Goal: Check status

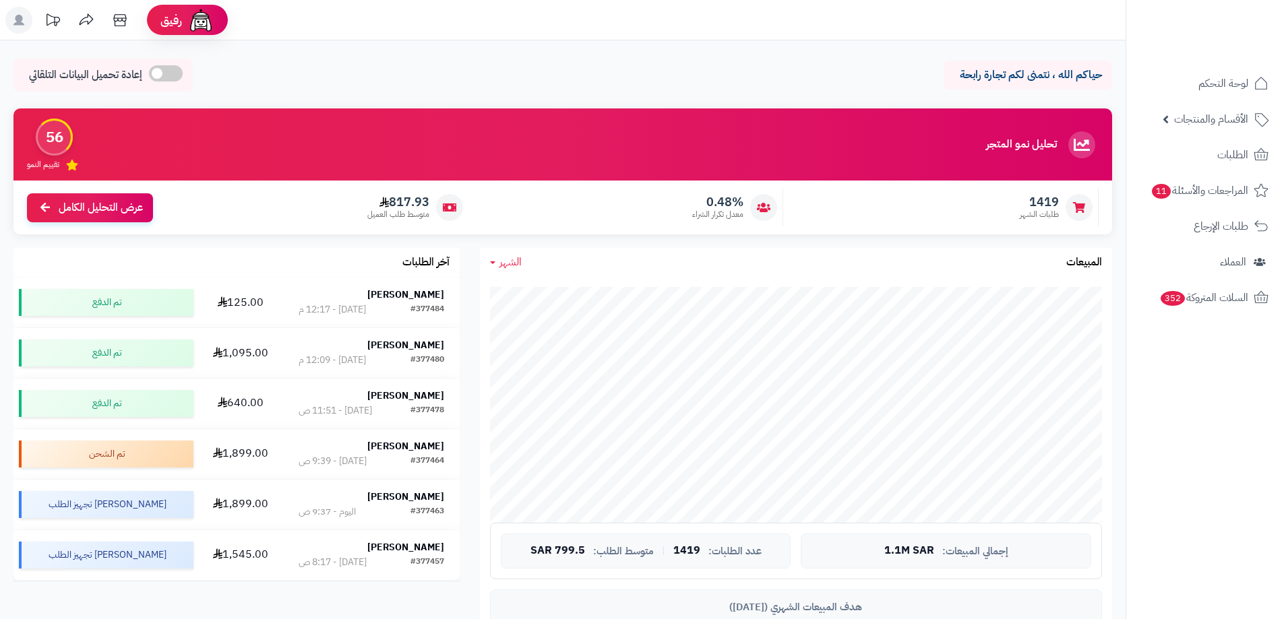
click at [1223, 152] on span "الطلبات" at bounding box center [1232, 155] width 31 height 19
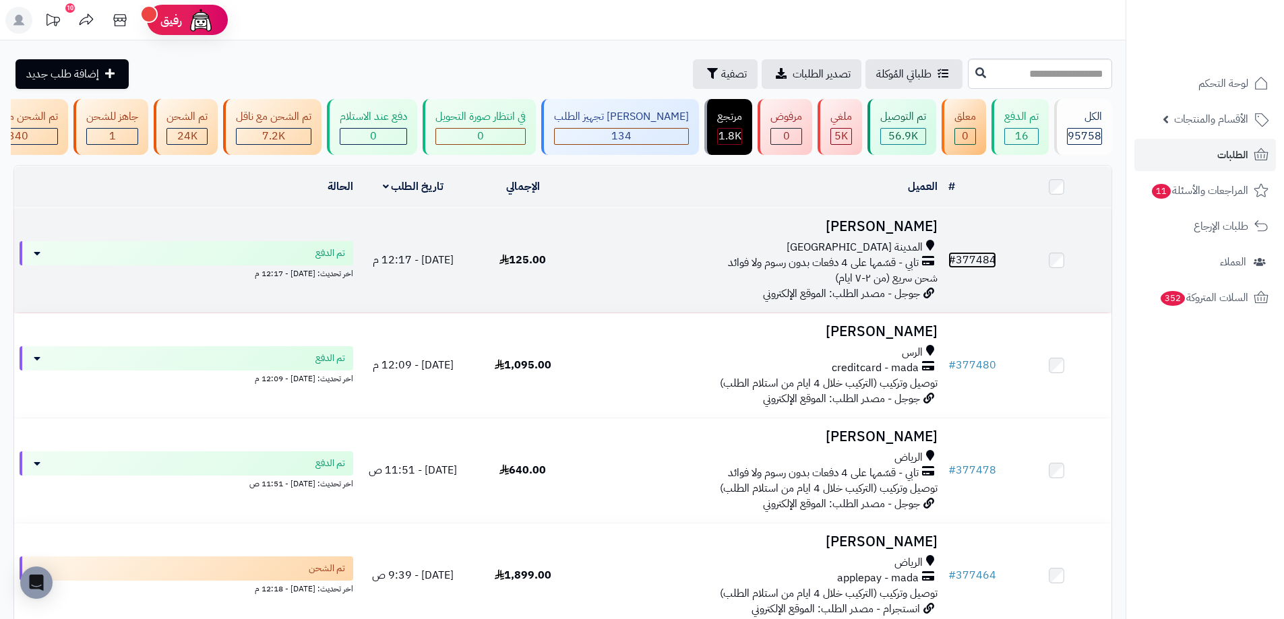
click at [964, 267] on link "# 377484" at bounding box center [972, 260] width 48 height 16
